Goal: Find specific page/section: Find specific page/section

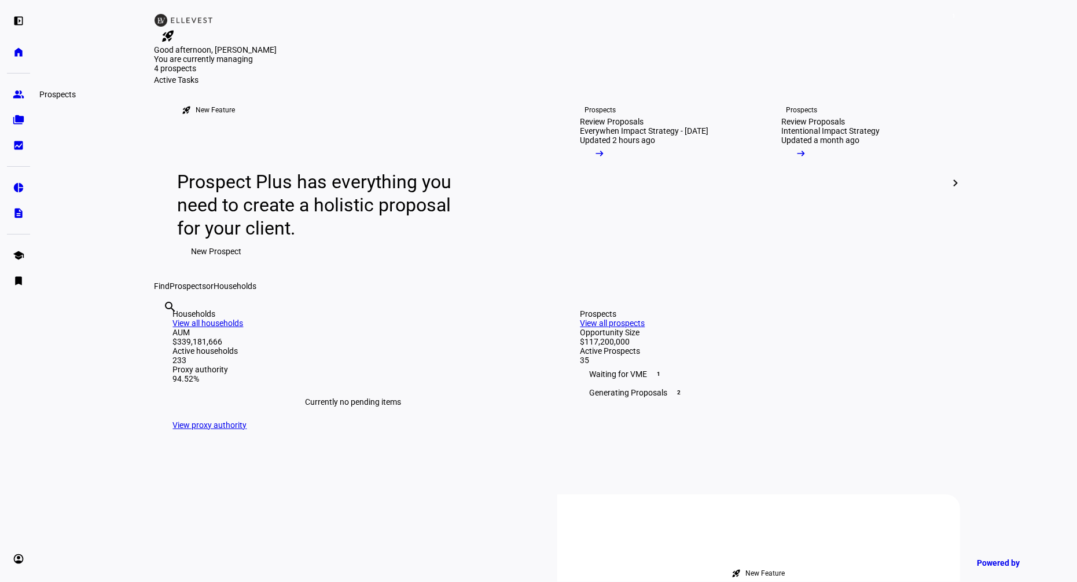
click at [20, 87] on link "group Prospects" at bounding box center [18, 94] width 23 height 23
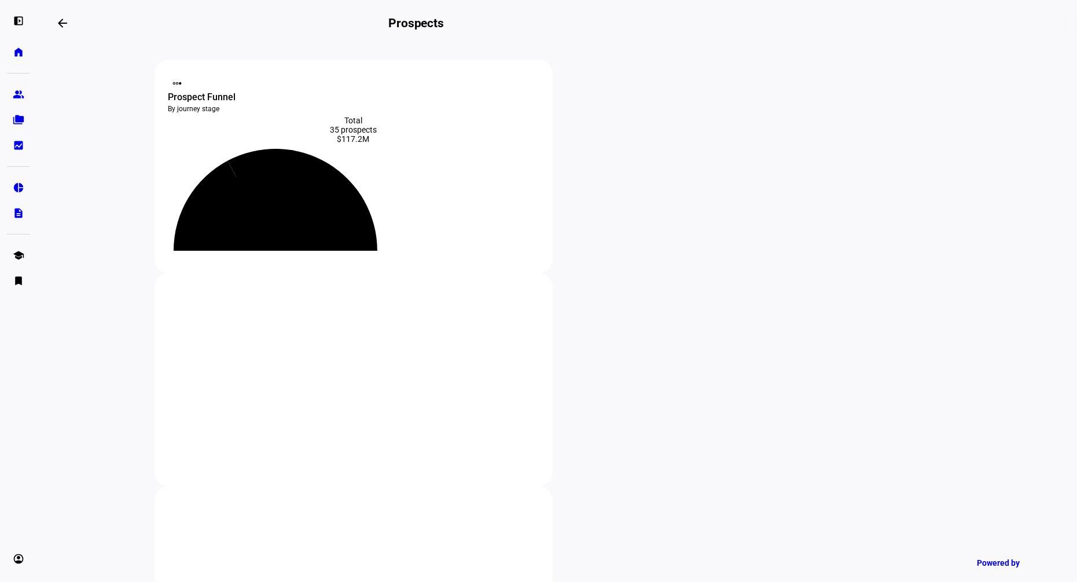
type input "hall"
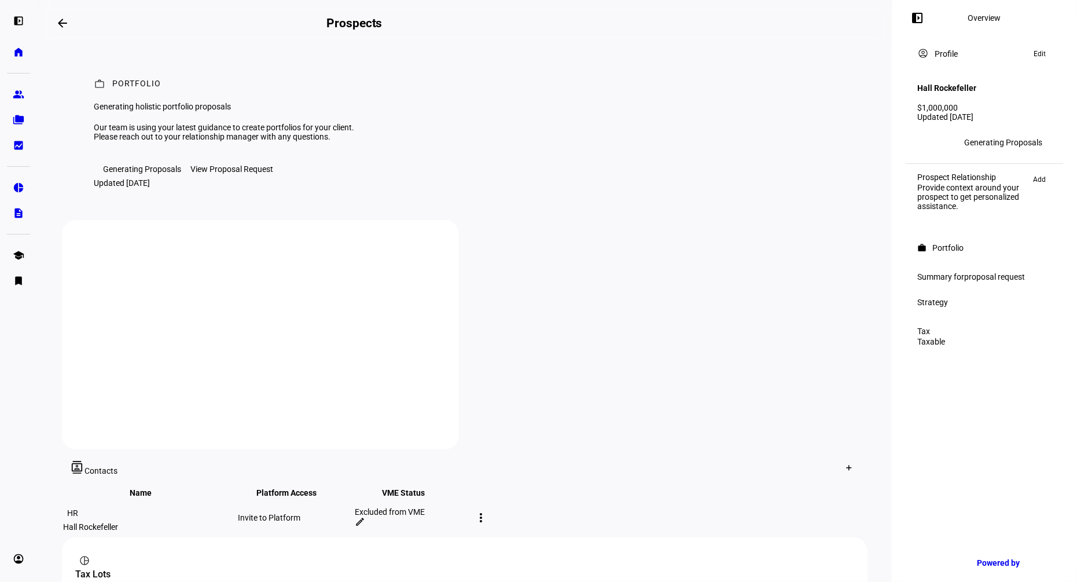
click at [229, 174] on div "View Proposal Request" at bounding box center [232, 168] width 83 height 9
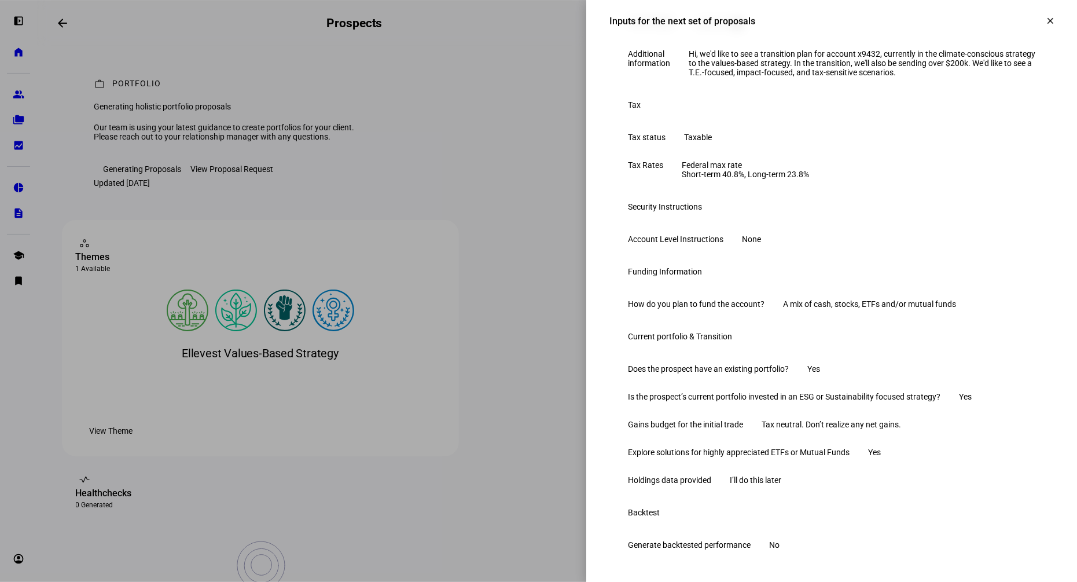
scroll to position [528, 0]
click at [1049, 19] on mat-icon "clear" at bounding box center [1050, 21] width 10 height 10
